Goal: Navigation & Orientation: Find specific page/section

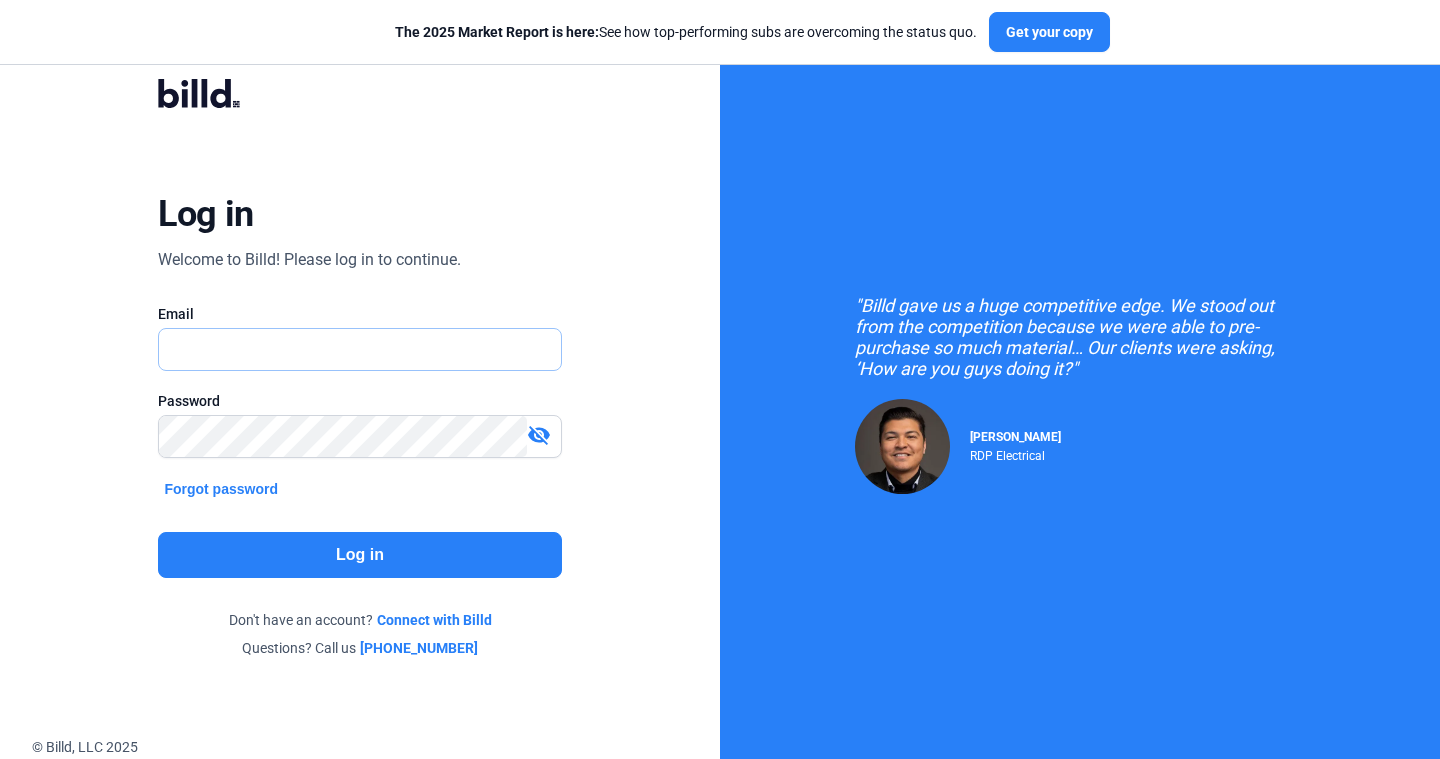
type input "[PERSON_NAME][EMAIL_ADDRESS][DOMAIN_NAME]"
click at [382, 577] on button "Log in" at bounding box center [359, 555] width 403 height 46
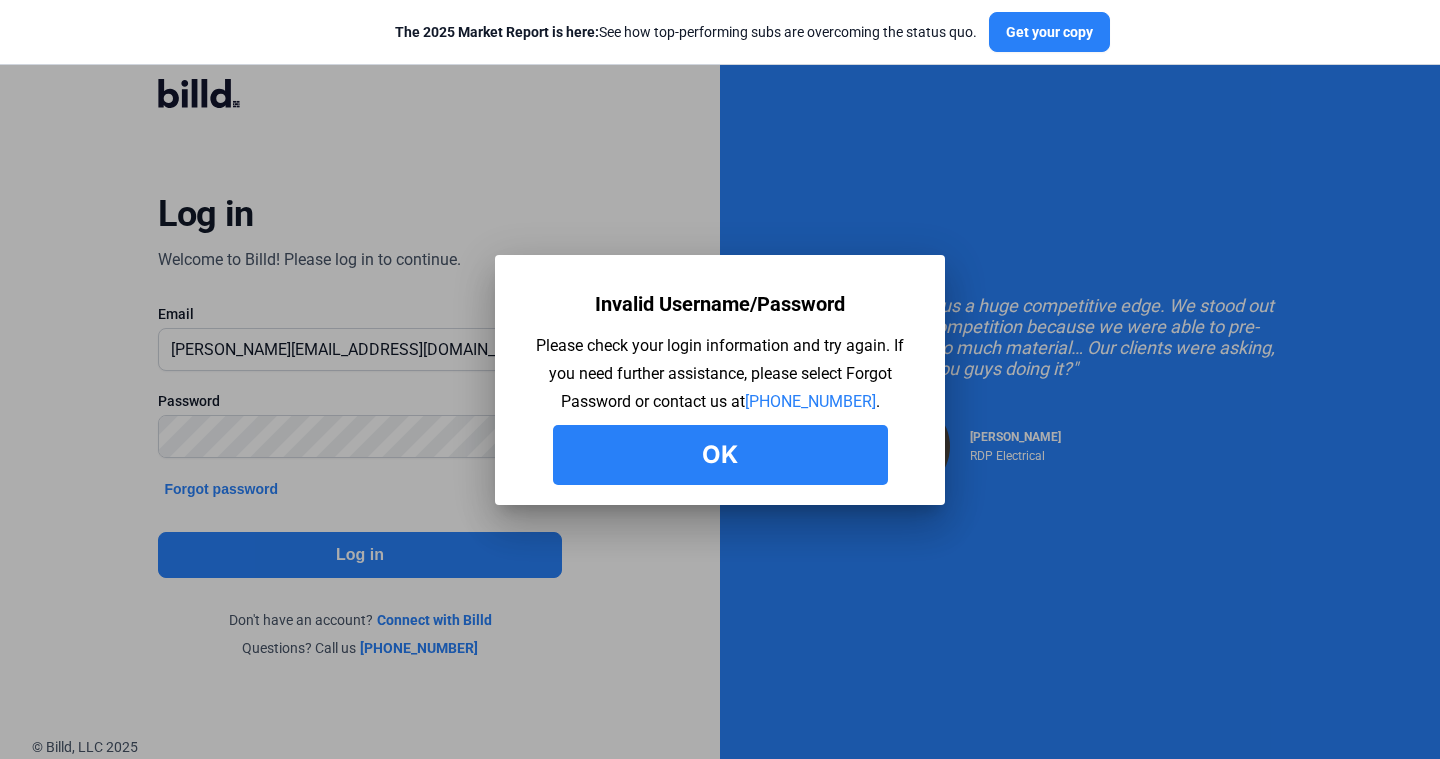
click at [725, 479] on button "Ok" at bounding box center [720, 455] width 335 height 60
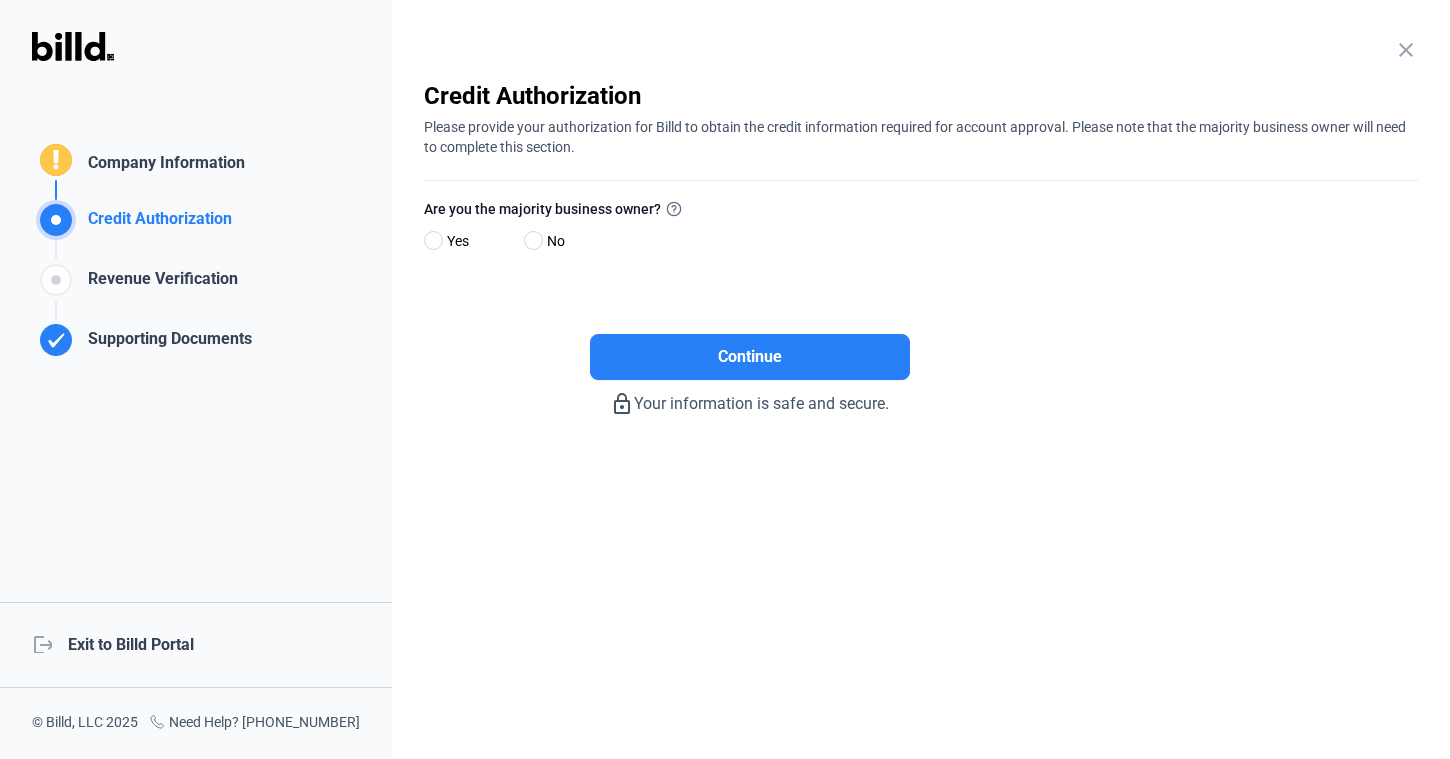
click at [153, 654] on div "logout Exit to Billd Portal" at bounding box center [196, 645] width 392 height 86
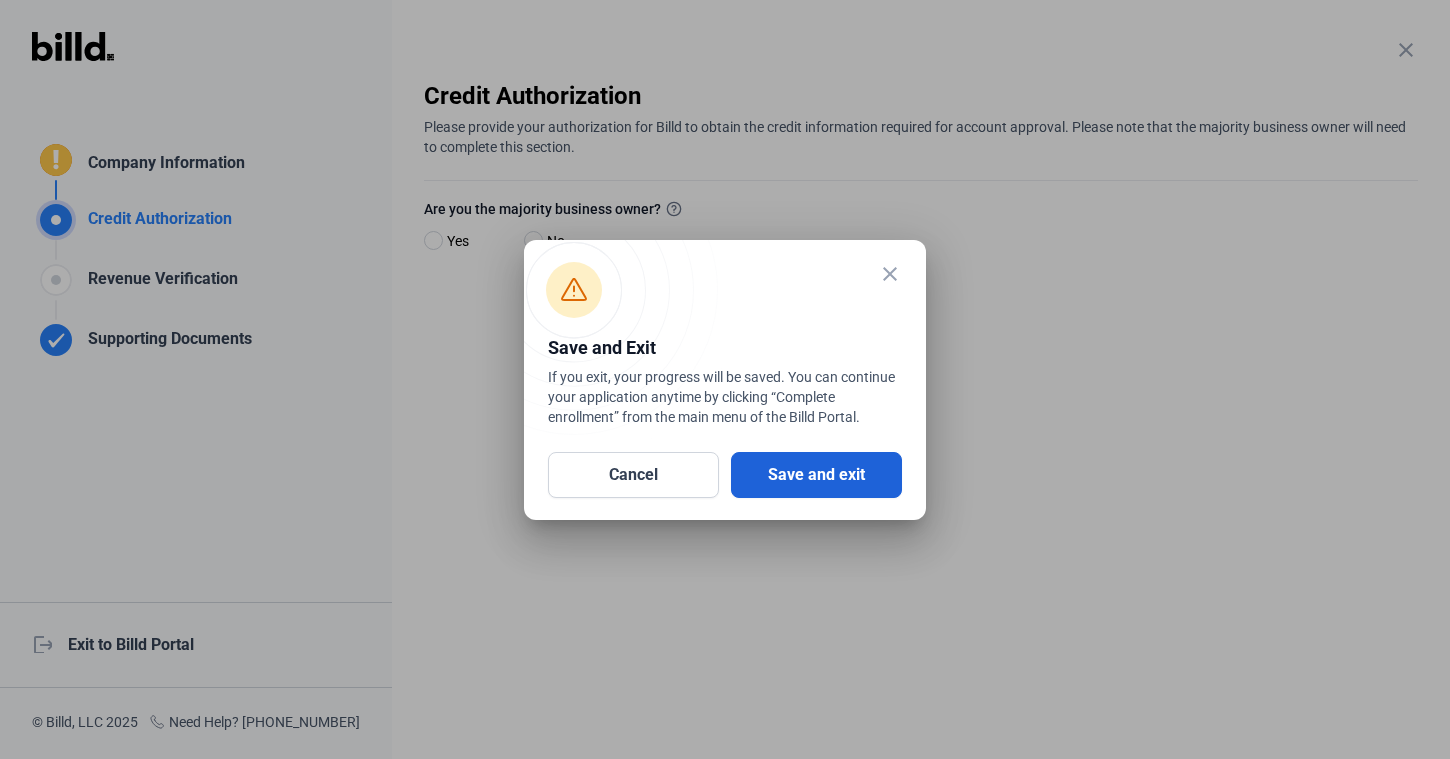
click at [791, 469] on button "Save and exit" at bounding box center [816, 475] width 171 height 46
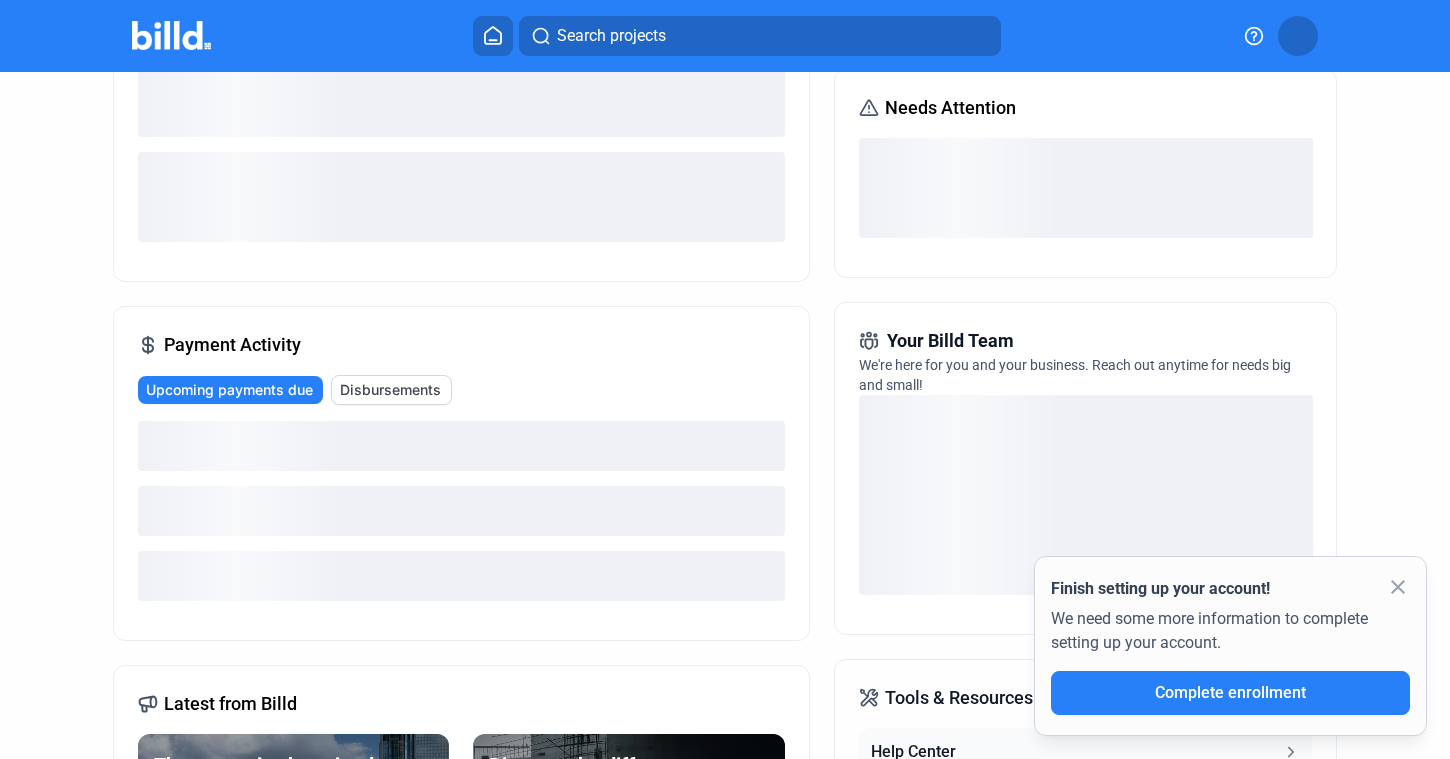
scroll to position [613, 0]
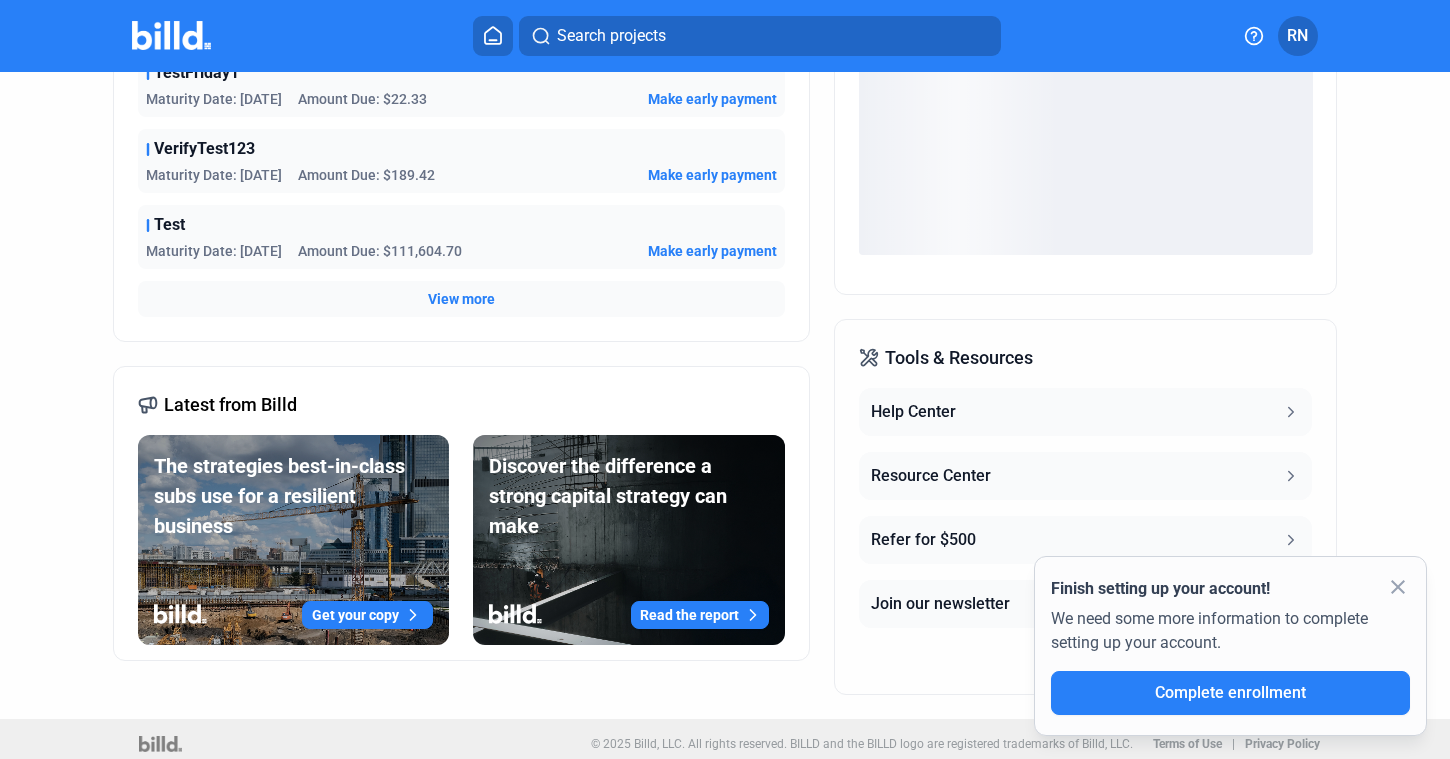
click at [354, 612] on button "Get your copy" at bounding box center [367, 615] width 131 height 28
click at [674, 617] on button "Read the report" at bounding box center [700, 615] width 138 height 28
